Goal: Task Accomplishment & Management: Use online tool/utility

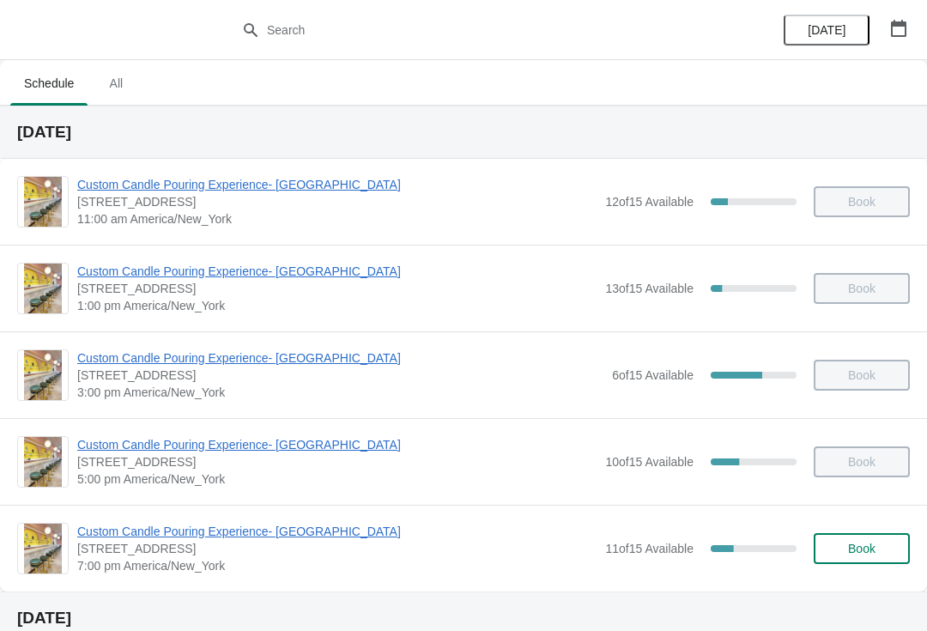
click at [309, 535] on span "Custom Candle Pouring Experience- [GEOGRAPHIC_DATA]" at bounding box center [336, 530] width 519 height 17
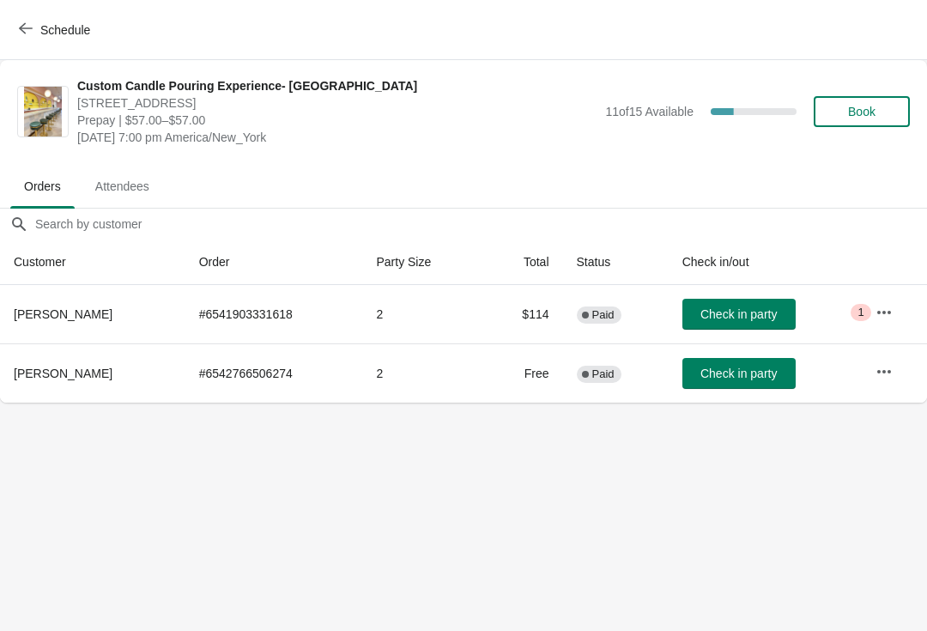
click at [729, 327] on button "Check in party" at bounding box center [738, 314] width 113 height 31
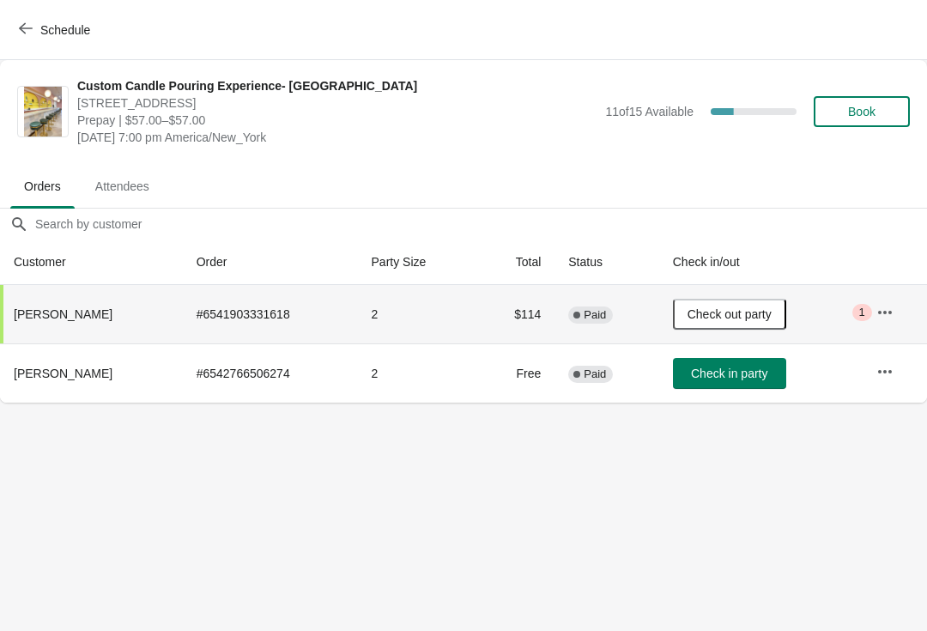
click at [735, 371] on span "Check in party" at bounding box center [729, 373] width 76 height 14
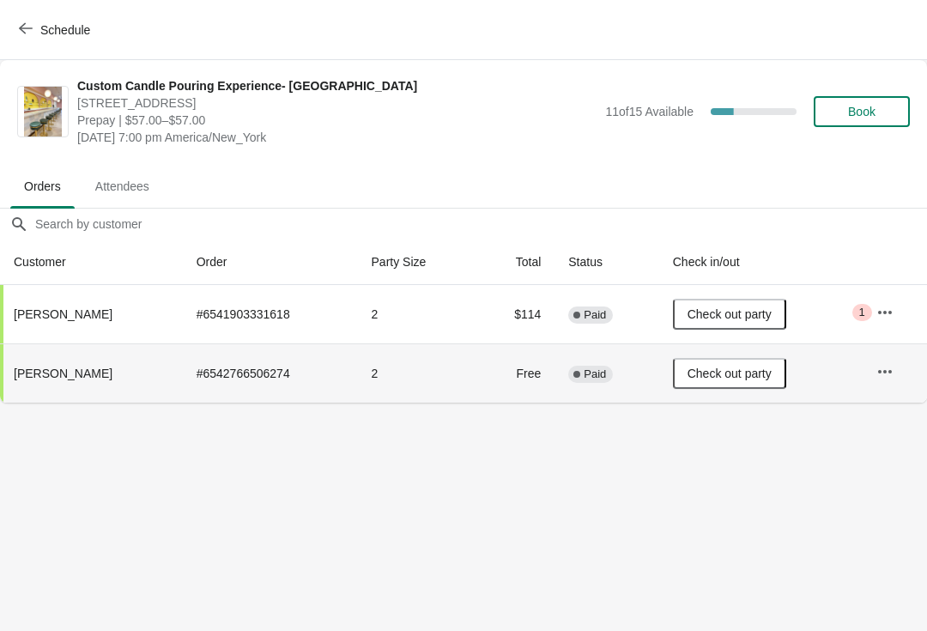
click at [869, 113] on span "Book" at bounding box center [861, 112] width 27 height 14
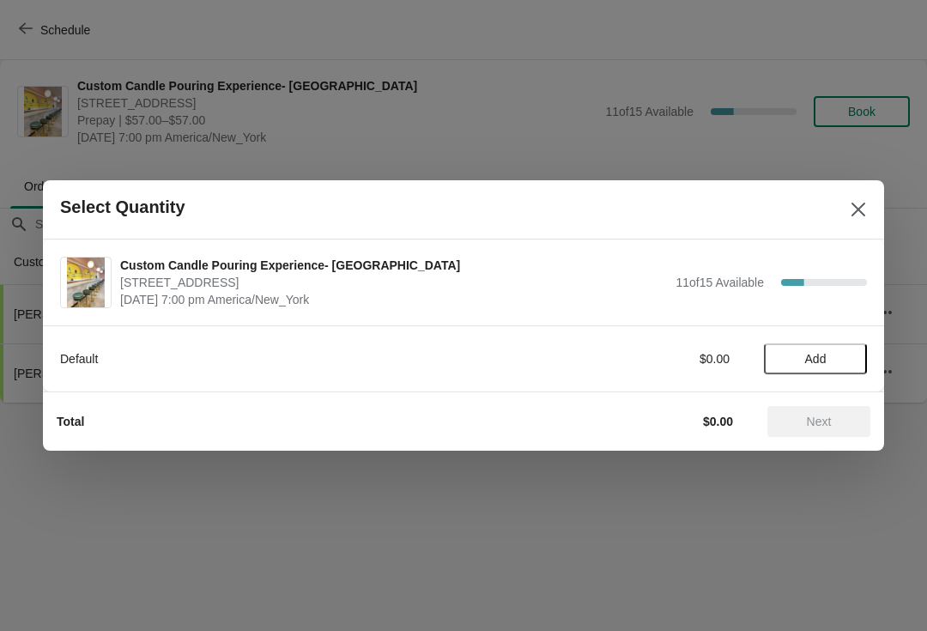
click at [832, 359] on span "Add" at bounding box center [815, 359] width 72 height 14
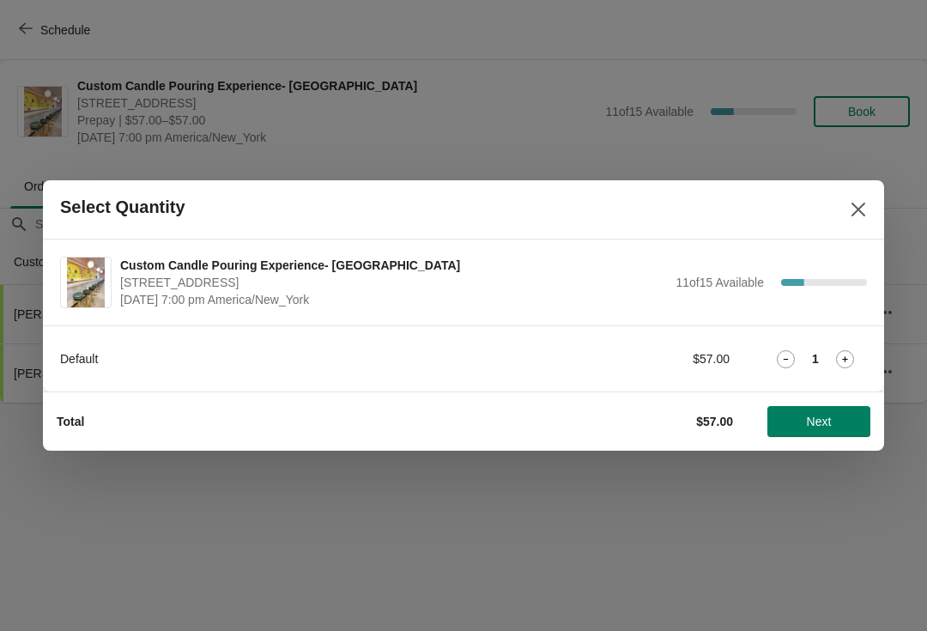
click at [849, 334] on div "Default $57.00 1" at bounding box center [463, 350] width 806 height 48
click at [847, 350] on icon at bounding box center [845, 359] width 18 height 18
click at [814, 413] on button "Next" at bounding box center [818, 421] width 103 height 31
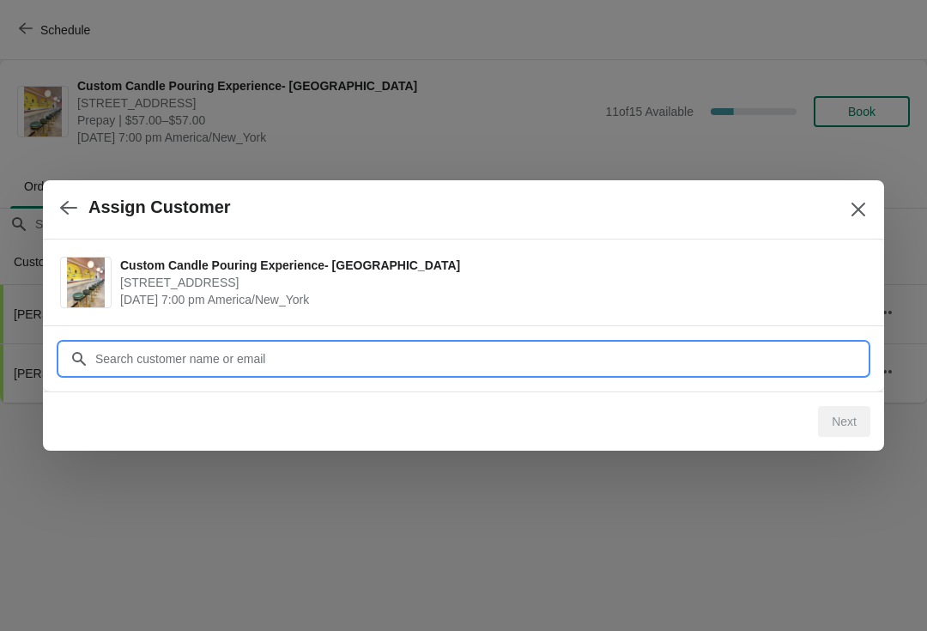
click at [152, 367] on input "Customer" at bounding box center [480, 358] width 772 height 31
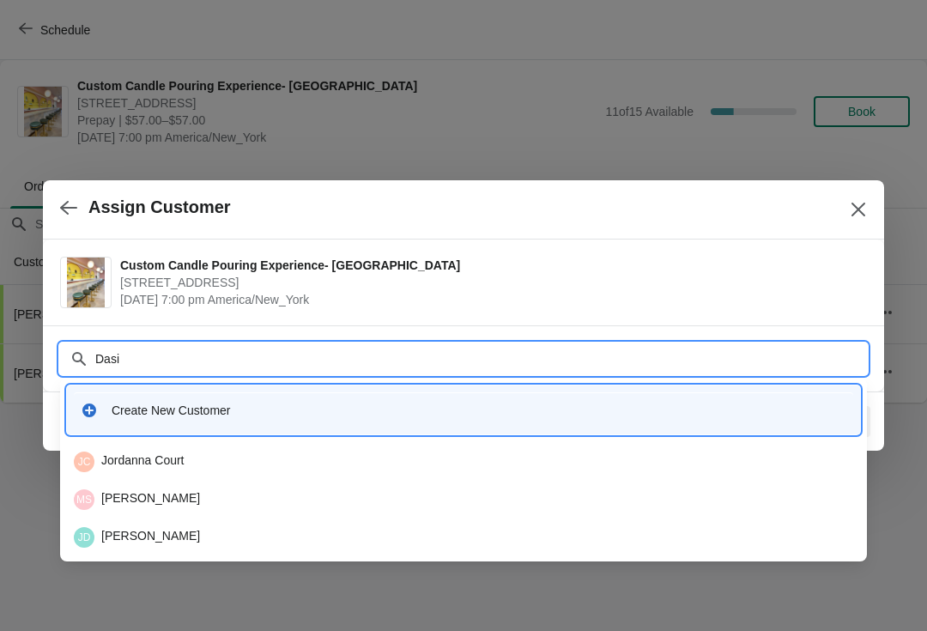
type input "Dasia"
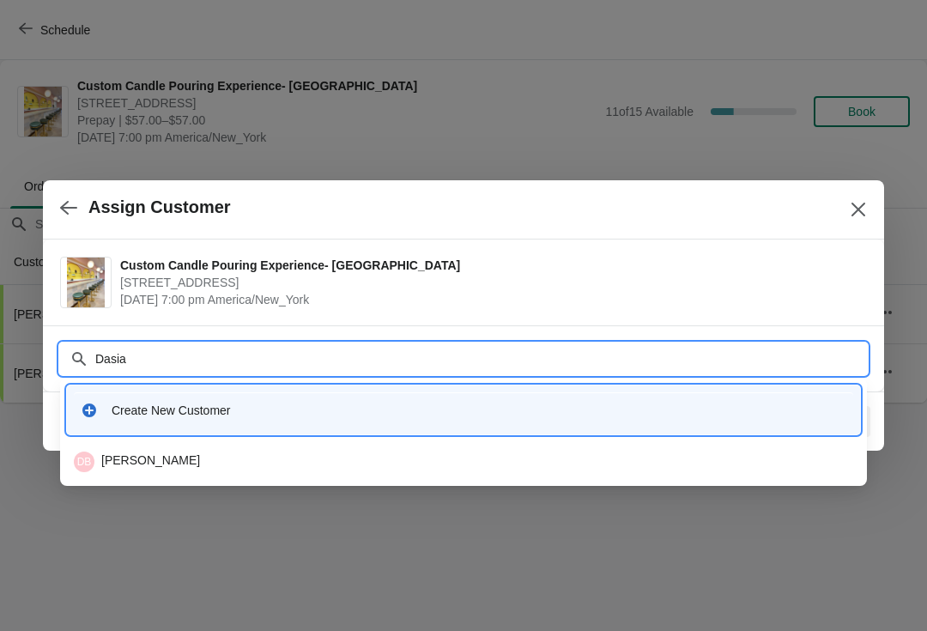
click at [758, 414] on div "Create New Customer" at bounding box center [479, 410] width 734 height 17
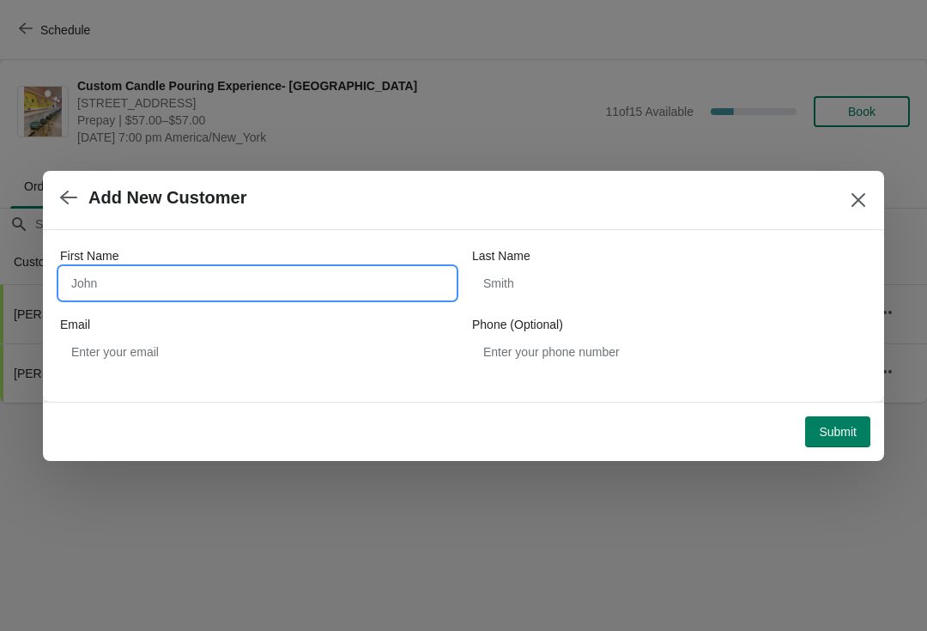
click at [167, 278] on input "First Name" at bounding box center [257, 283] width 395 height 31
type input "Dasia"
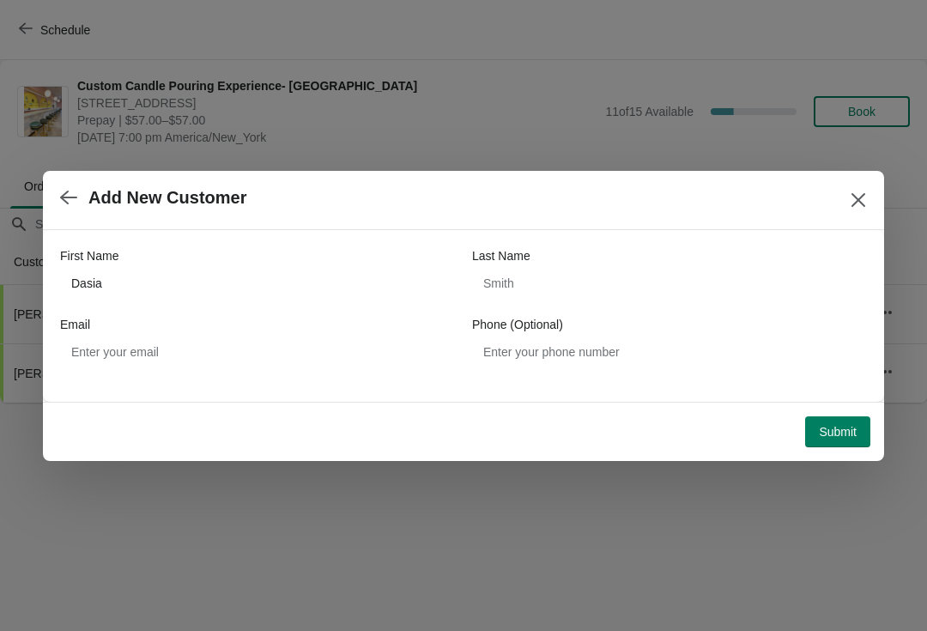
click at [845, 435] on span "Submit" at bounding box center [837, 432] width 38 height 14
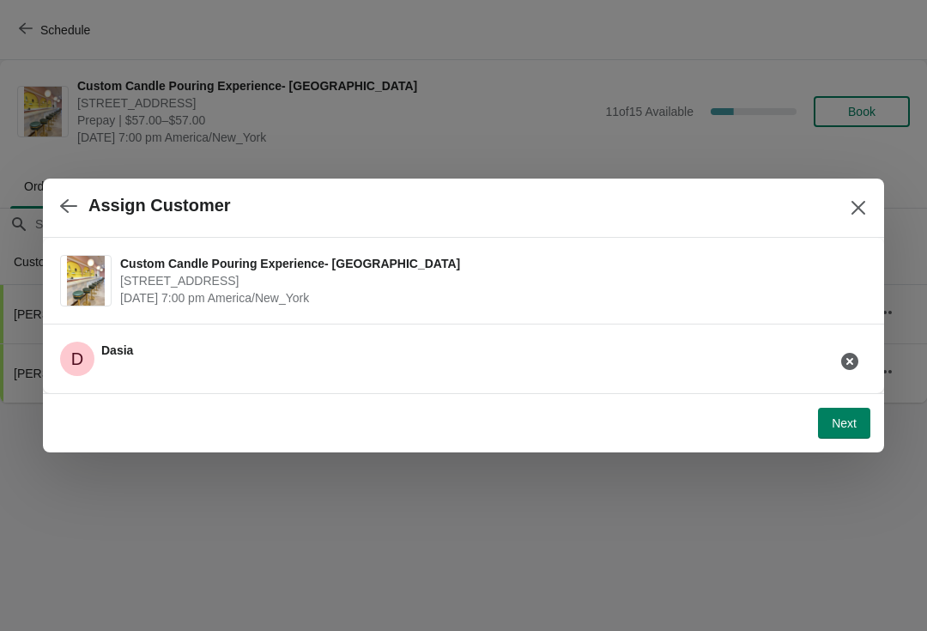
click at [843, 419] on span "Next" at bounding box center [843, 423] width 25 height 14
select select "Friend"
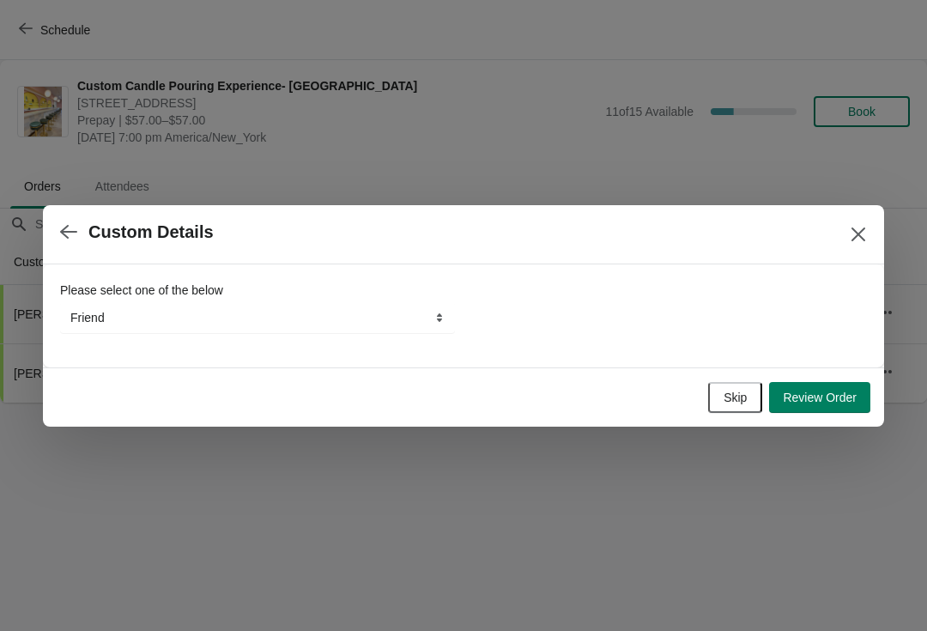
click at [843, 390] on span "Review Order" at bounding box center [819, 397] width 74 height 14
